Goal: Task Accomplishment & Management: Manage account settings

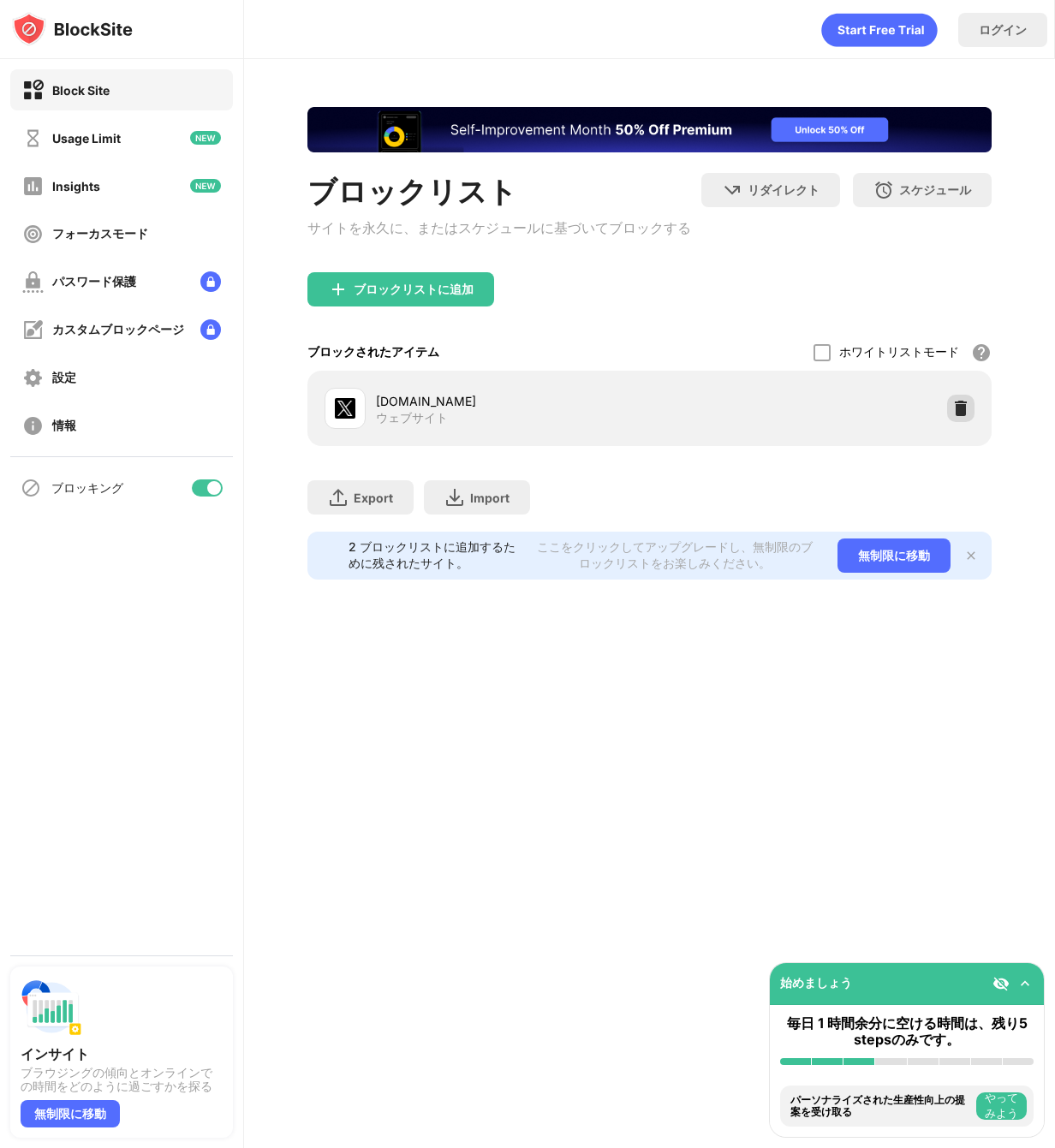
click at [970, 411] on img at bounding box center [961, 409] width 17 height 17
